Goal: Ask a question

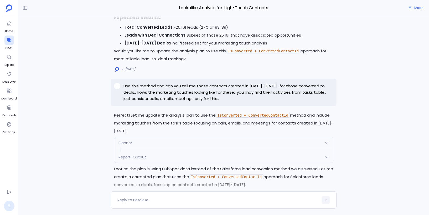
scroll to position [-11187, 0]
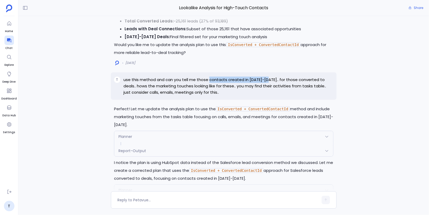
drag, startPoint x: 209, startPoint y: 70, endPoint x: 269, endPoint y: 68, distance: 59.9
click at [269, 76] on p "use this method and can you tell me those contacts created in [DATE]-[DATE].. f…" at bounding box center [228, 85] width 210 height 19
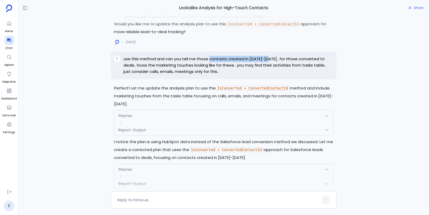
scroll to position [-11180, 0]
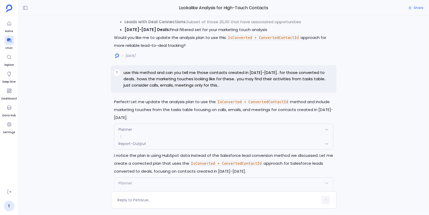
click at [187, 124] on div "Planner" at bounding box center [223, 129] width 219 height 11
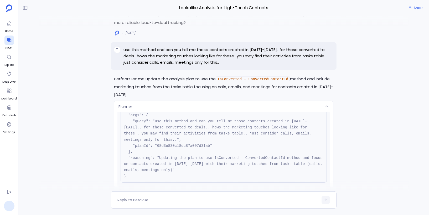
scroll to position [27, 0]
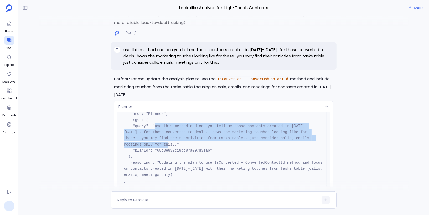
drag, startPoint x: 156, startPoint y: 116, endPoint x: 145, endPoint y: 133, distance: 19.8
click at [145, 133] on pre "{ "name": "Planner", "args": { "query": "use this method and can you tell me th…" at bounding box center [224, 144] width 206 height 86
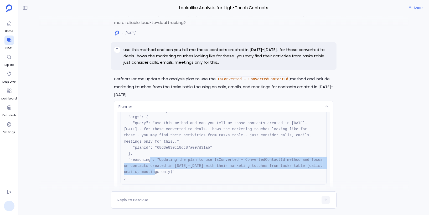
drag, startPoint x: 159, startPoint y: 148, endPoint x: 191, endPoint y: 163, distance: 34.3
click at [191, 163] on pre "{ "name": "Planner", "args": { "query": "use this method and can you tell me th…" at bounding box center [224, 142] width 206 height 86
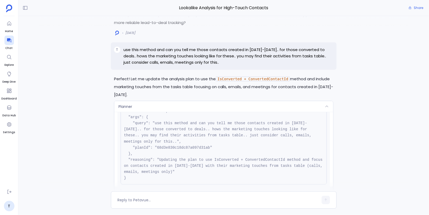
click at [196, 101] on div "Planner" at bounding box center [223, 106] width 219 height 11
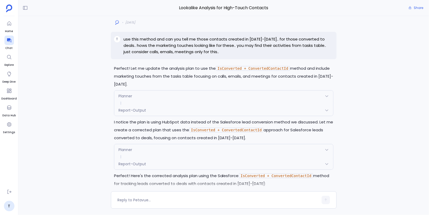
scroll to position [-11146, 0]
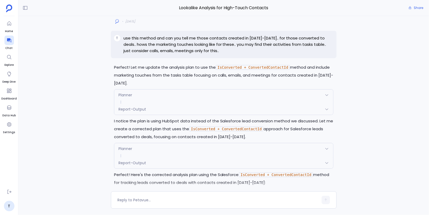
click at [157, 143] on div "Planner" at bounding box center [223, 148] width 219 height 11
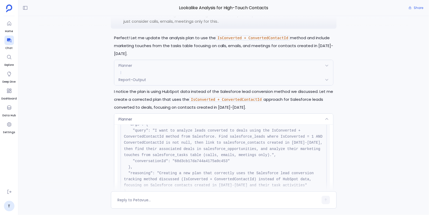
scroll to position [25, 0]
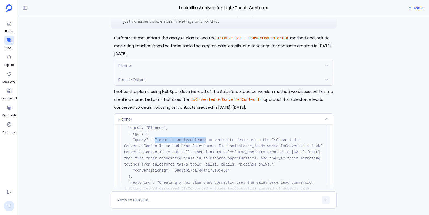
drag, startPoint x: 155, startPoint y: 129, endPoint x: 207, endPoint y: 132, distance: 51.6
click at [207, 132] on pre "{ "name": "Planner", "args": { "query": "I want to analyze leads converted to d…" at bounding box center [224, 161] width 206 height 92
click at [167, 133] on pre "{ "name": "Planner", "args": { "query": "I want to analyze leads converted to d…" at bounding box center [224, 161] width 206 height 92
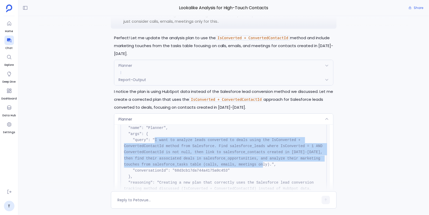
drag, startPoint x: 155, startPoint y: 129, endPoint x: 294, endPoint y: 152, distance: 141.0
click at [294, 152] on pre "{ "name": "Planner", "args": { "query": "I want to analyze leads converted to d…" at bounding box center [224, 161] width 206 height 92
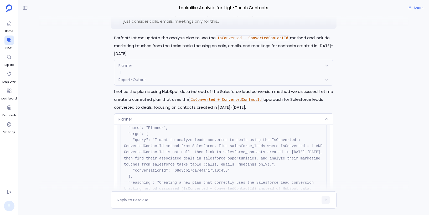
click at [144, 87] on p "I notice the plan is using HubSpot data instead of the Salesforce lead conversi…" at bounding box center [224, 99] width 220 height 24
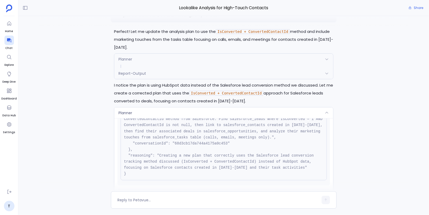
scroll to position [48, 0]
click at [190, 107] on div "Planner" at bounding box center [223, 112] width 219 height 11
